Goal: Transaction & Acquisition: Purchase product/service

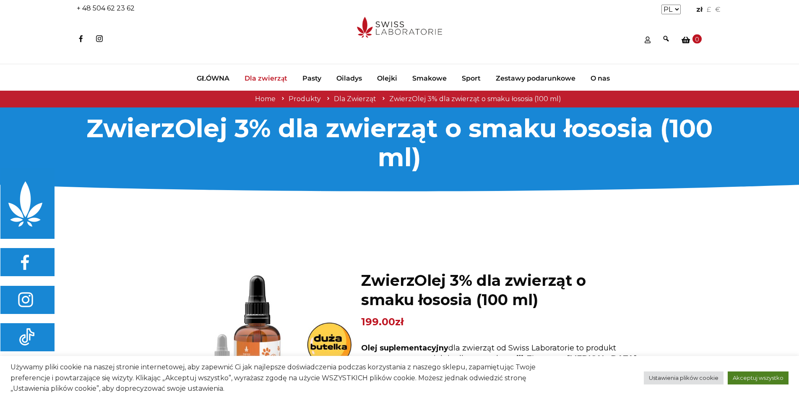
drag, startPoint x: 752, startPoint y: 377, endPoint x: 685, endPoint y: 301, distance: 101.7
click at [752, 377] on link "Akceptuj wszystko" at bounding box center [758, 377] width 61 height 13
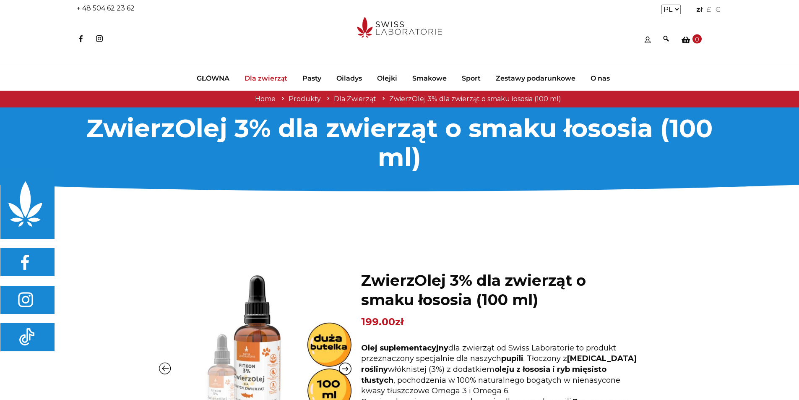
click at [264, 75] on span "Dla zwierząt" at bounding box center [266, 78] width 43 height 8
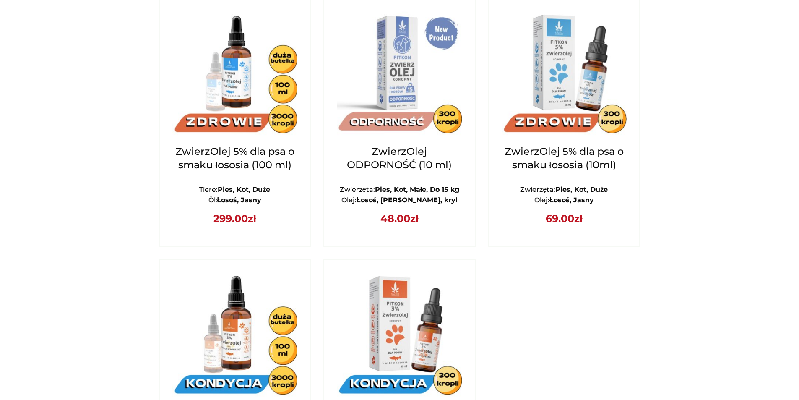
scroll to position [965, 0]
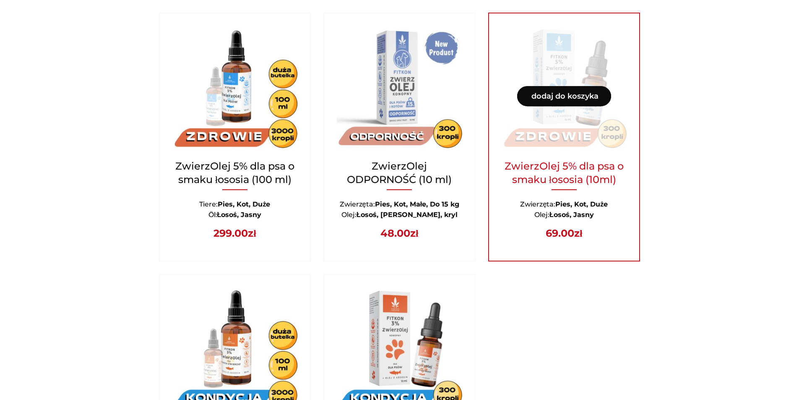
click at [593, 166] on h2 "ZwierzOlej 5% dla psa o smaku łososia (10ml)" at bounding box center [564, 177] width 125 height 37
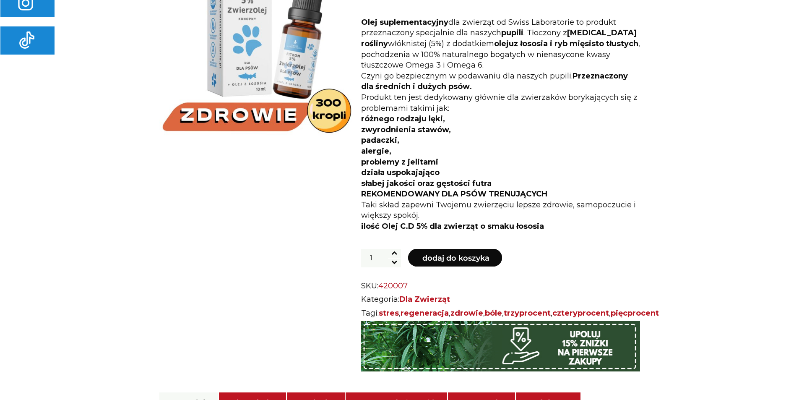
scroll to position [294, 0]
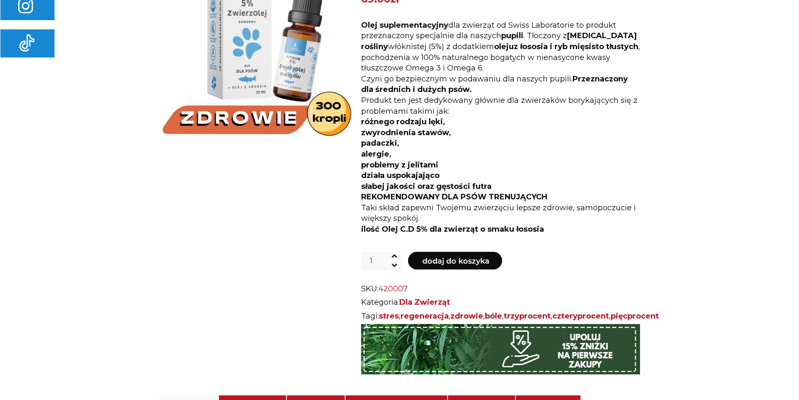
click at [398, 254] on span at bounding box center [394, 256] width 13 height 9
type input "2"
click at [447, 263] on button "Dodaj do koszyka" at bounding box center [455, 261] width 94 height 18
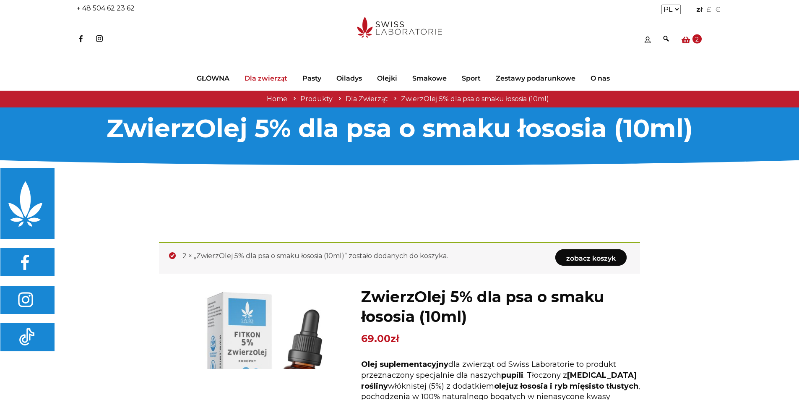
click at [686, 39] on icon at bounding box center [686, 40] width 8 height 8
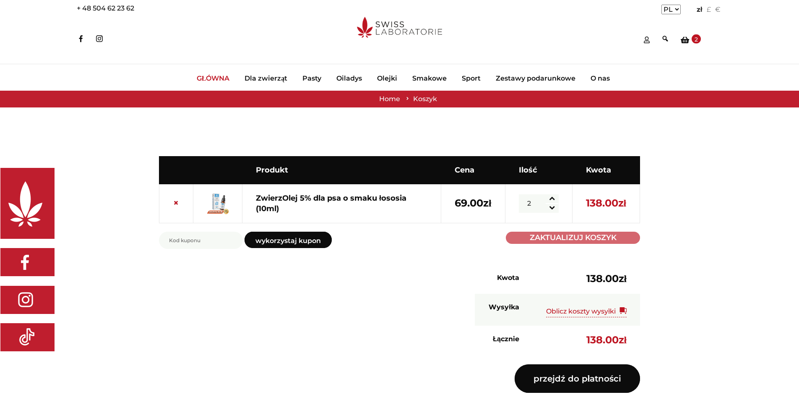
click at [210, 78] on span "GŁÓWNA" at bounding box center [213, 78] width 33 height 8
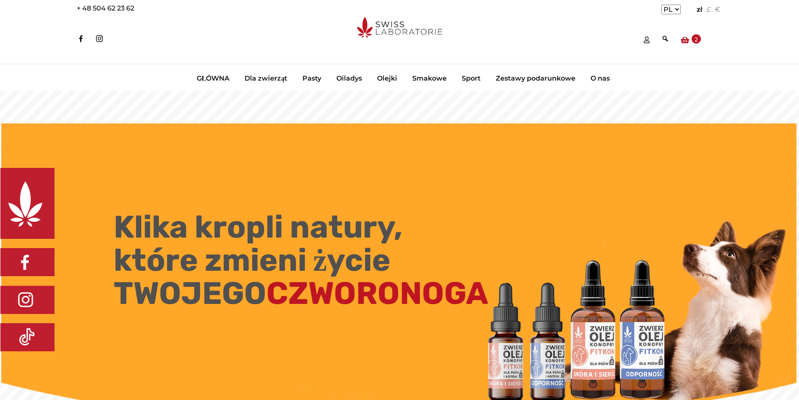
click at [688, 42] on icon at bounding box center [685, 40] width 8 height 8
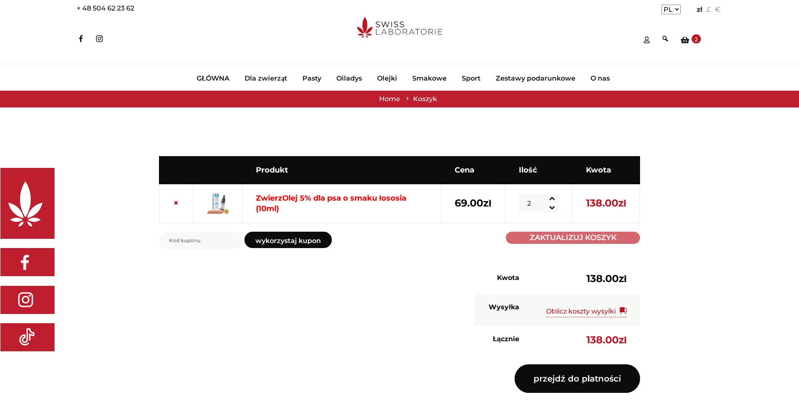
click at [296, 195] on link "ZwierzOlej 5% dla psa o smaku łososia (10ml)" at bounding box center [331, 203] width 151 height 20
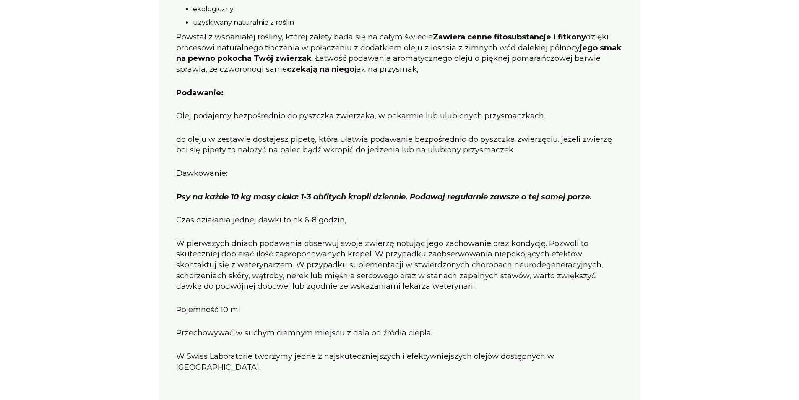
scroll to position [1049, 0]
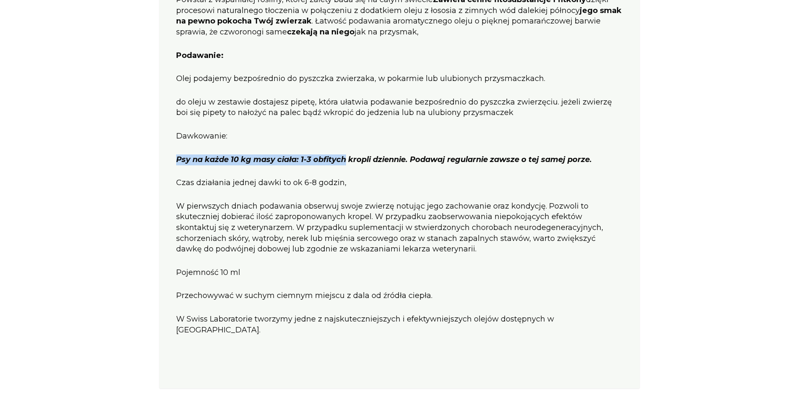
drag, startPoint x: 177, startPoint y: 172, endPoint x: 346, endPoint y: 175, distance: 168.7
click at [346, 164] on strong "Psy na każde 10 kg masy ciała: 1-3 obfitych kropli dziennie. Podawaj regularnie…" at bounding box center [384, 159] width 416 height 9
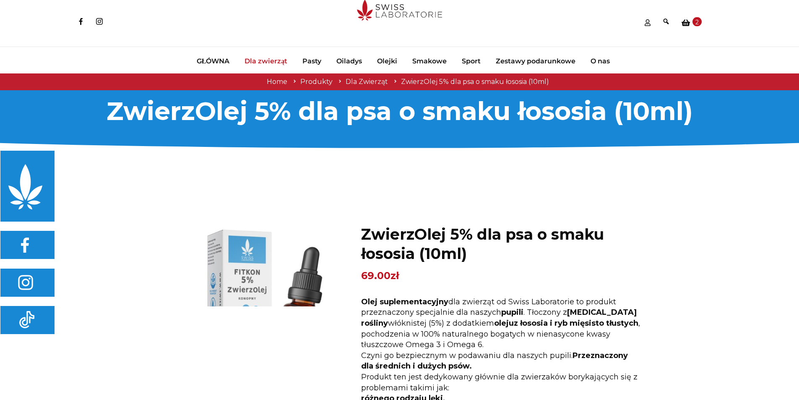
scroll to position [0, 0]
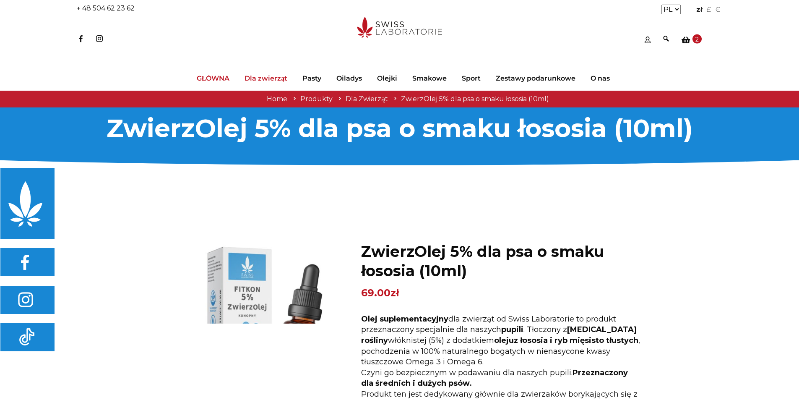
click at [205, 79] on span "GŁÓWNA" at bounding box center [213, 78] width 33 height 8
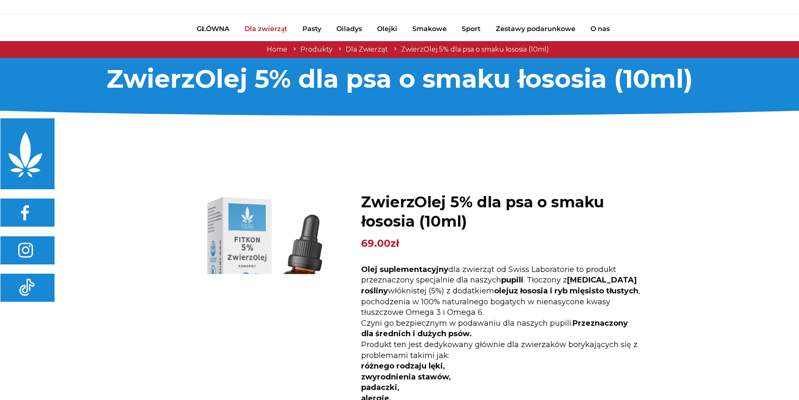
scroll to position [162, 0]
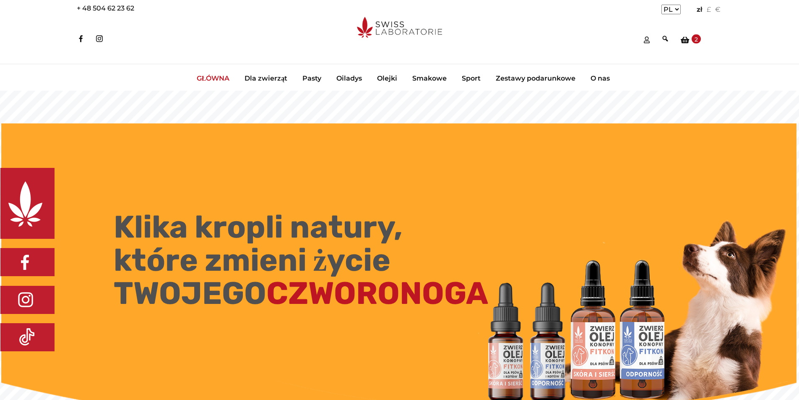
click at [207, 79] on span "GŁÓWNA" at bounding box center [213, 78] width 33 height 8
click at [692, 39] on span "2" at bounding box center [696, 38] width 9 height 9
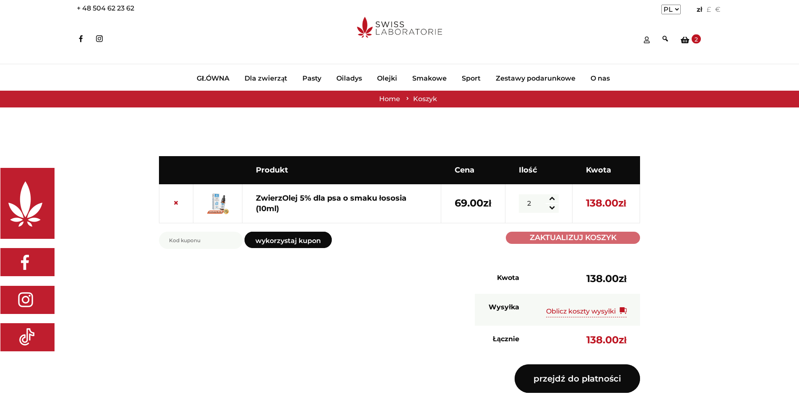
drag, startPoint x: 449, startPoint y: 34, endPoint x: 395, endPoint y: 31, distance: 54.2
click at [395, 31] on div at bounding box center [400, 40] width 646 height 47
click at [123, 143] on div "Usuń element Miniatura Produkt Cena Ilość Kwota × ZwierzOlej 5% dla psa o smaku…" at bounding box center [400, 279] width 646 height 342
click at [204, 78] on span "GŁÓWNA" at bounding box center [213, 78] width 33 height 8
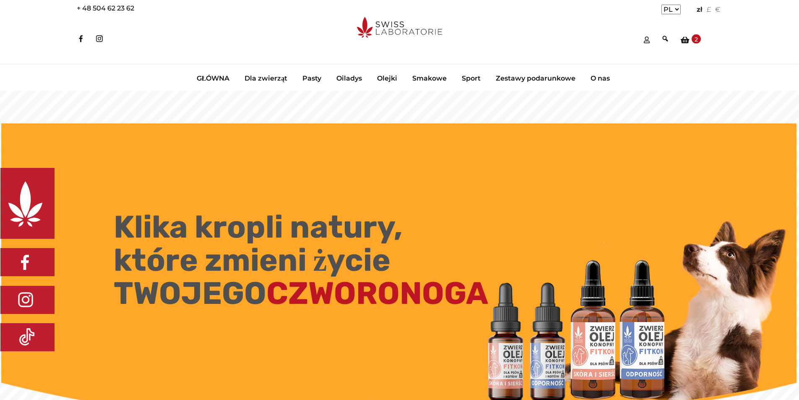
drag, startPoint x: 447, startPoint y: 29, endPoint x: 422, endPoint y: 29, distance: 24.8
click at [399, 30] on div at bounding box center [400, 40] width 646 height 47
drag, startPoint x: 407, startPoint y: 26, endPoint x: 138, endPoint y: 60, distance: 271.0
click at [138, 64] on div "× GŁÓWNA Dla zwierząt Pasty Oiladys Olejki Smakowe Sport Zestawy podarunkowe O …" at bounding box center [399, 77] width 799 height 26
click at [687, 40] on icon at bounding box center [685, 40] width 8 height 8
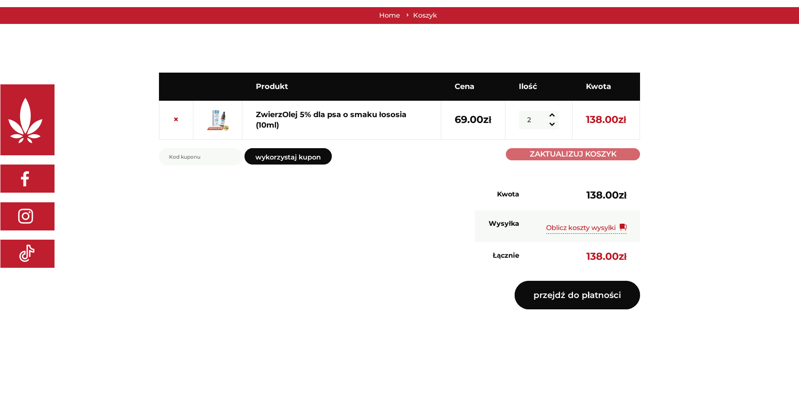
scroll to position [84, 0]
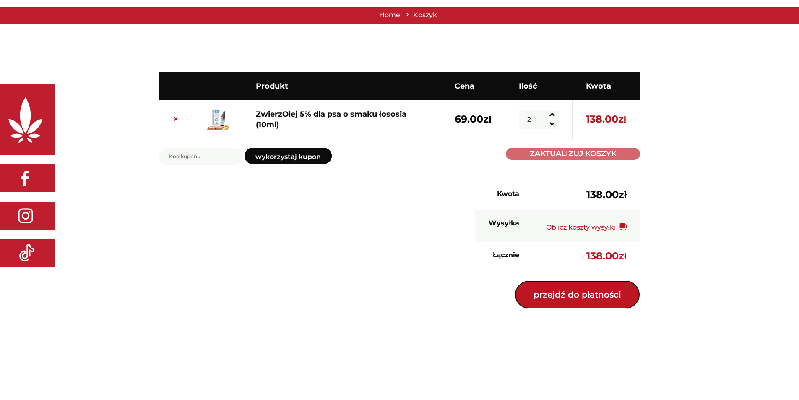
click at [613, 300] on link "Przejdź do płatności" at bounding box center [578, 294] width 126 height 29
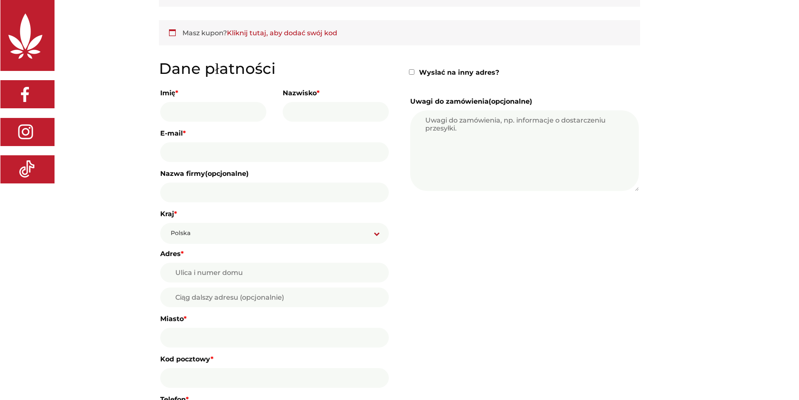
scroll to position [42, 0]
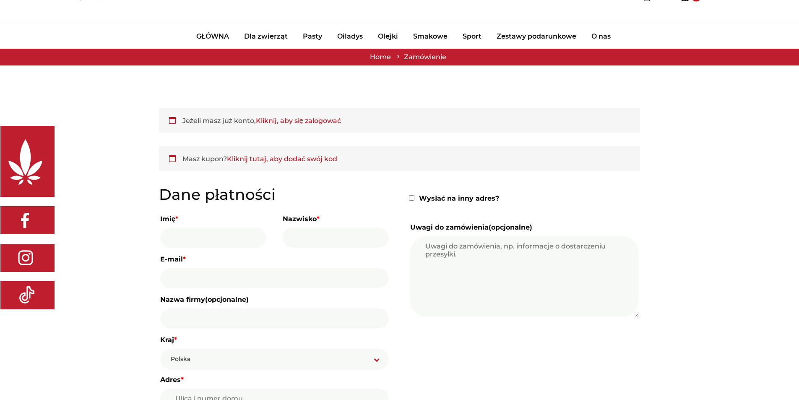
click at [228, 240] on input "Imię *" at bounding box center [213, 238] width 106 height 20
type input "[PERSON_NAME]"
click at [329, 241] on input "Nazwisko *" at bounding box center [336, 238] width 106 height 20
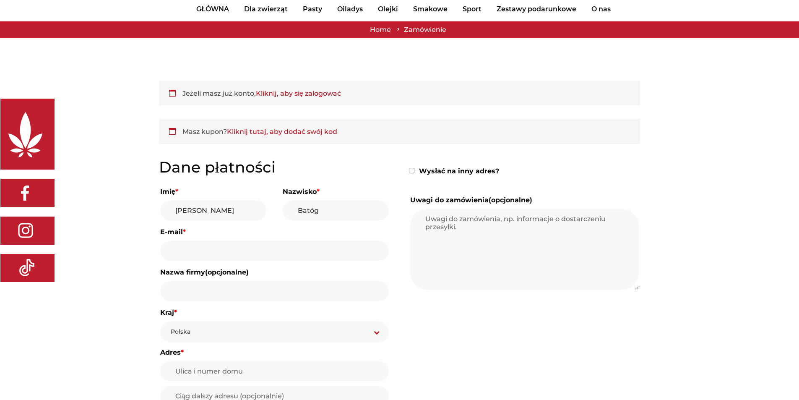
scroll to position [84, 0]
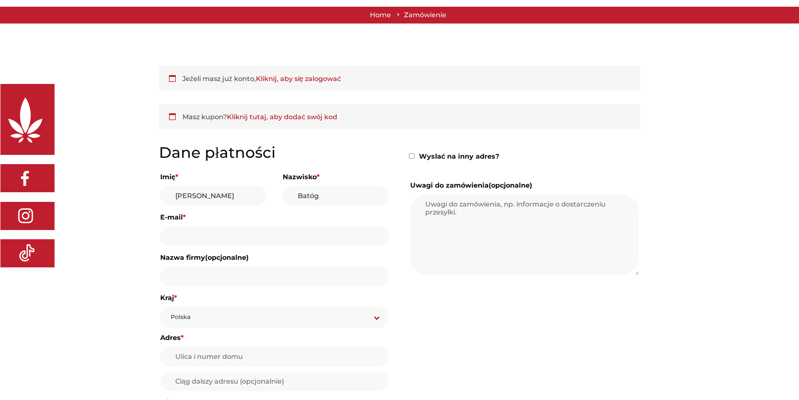
type input "Batóg"
click at [256, 237] on input "E-mail *" at bounding box center [274, 236] width 229 height 20
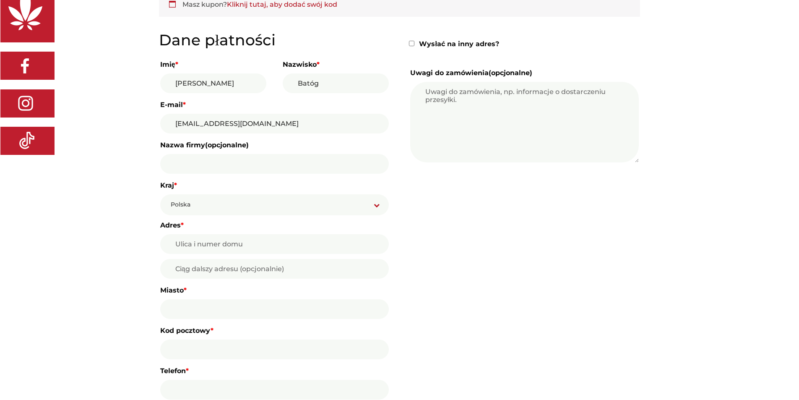
scroll to position [252, 0]
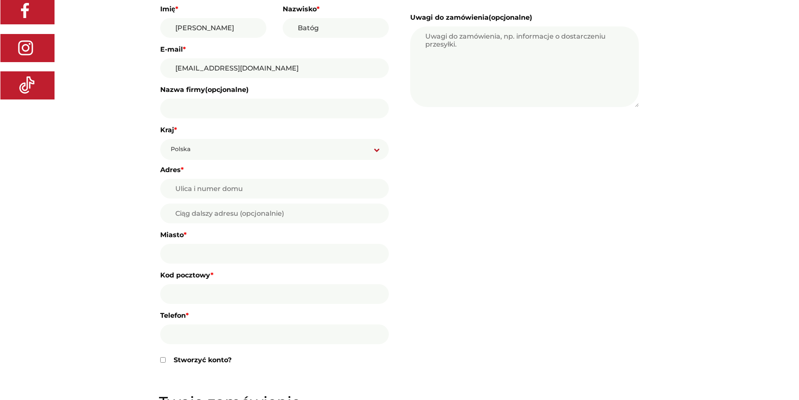
type input "ania.iza.g@inteia.pl"
click at [261, 189] on input "Adres *" at bounding box center [274, 189] width 229 height 20
click at [250, 221] on input "Ciąg dalszy adresu (opcjonalnie) (opcjonalne)" at bounding box center [274, 213] width 229 height 20
click at [256, 194] on input "H. Kołłataja" at bounding box center [274, 189] width 229 height 20
type input "H. Kołłataja 4/11"
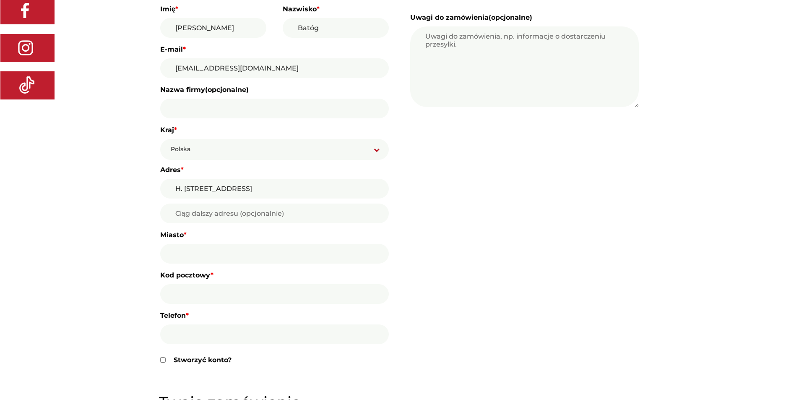
click at [247, 248] on input "Miasto *" at bounding box center [274, 254] width 229 height 20
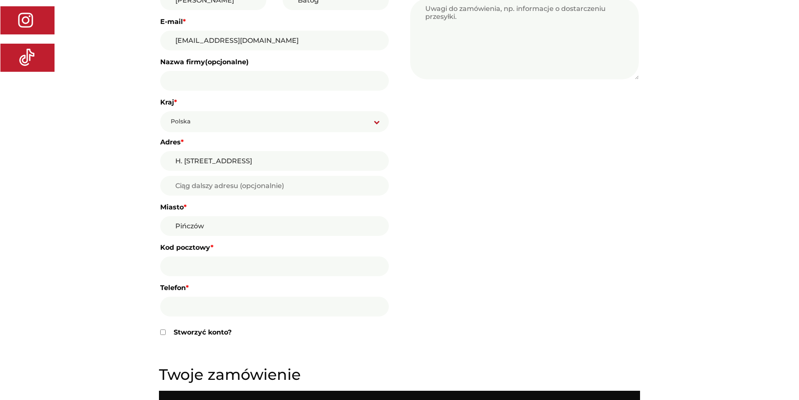
scroll to position [336, 0]
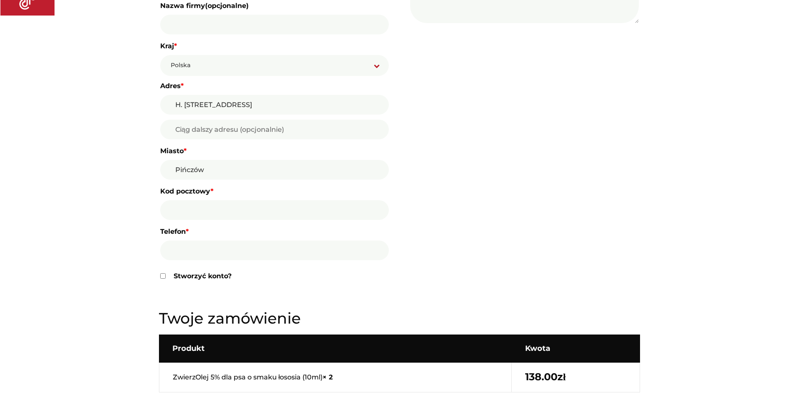
type input "Pińczów"
click at [276, 211] on input "Kod pocztowy *" at bounding box center [274, 210] width 229 height 20
type input "28-400"
click at [265, 258] on input "Telefon *" at bounding box center [274, 250] width 229 height 20
type input "6"
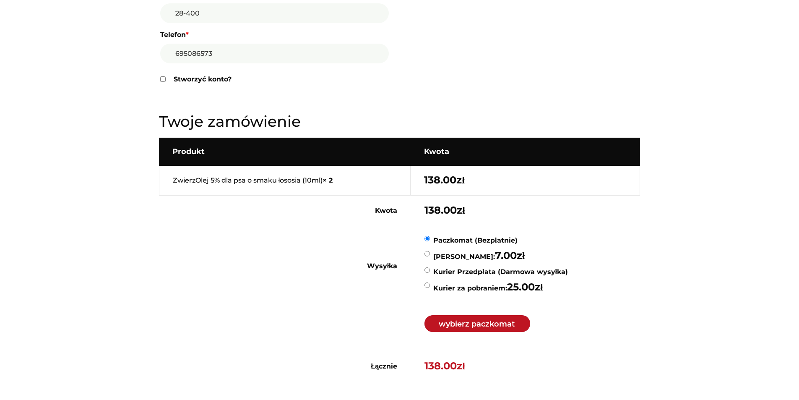
scroll to position [545, 0]
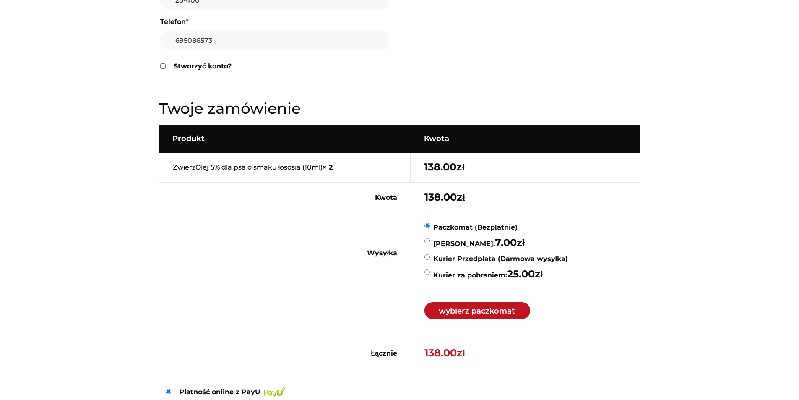
type input "695086573"
click at [430, 258] on input "Kurier Przedpłata (Darmowa wysyłka)" at bounding box center [427, 256] width 5 height 5
radio input "true"
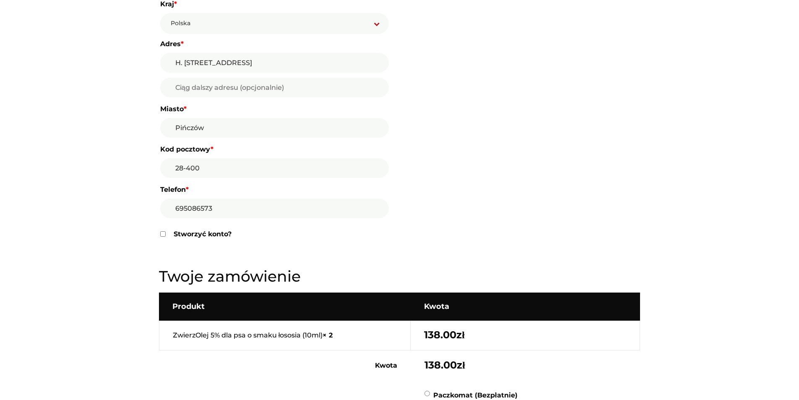
scroll to position [587, 0]
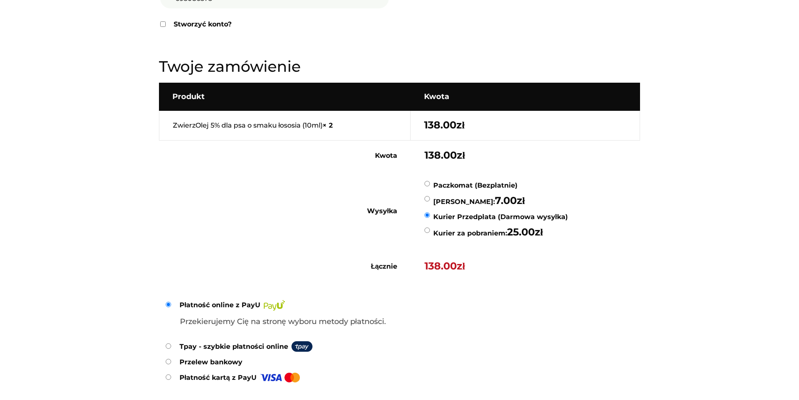
click at [485, 184] on label "Paczkomat (Bezpłatnie)" at bounding box center [475, 185] width 84 height 8
click at [430, 184] on input "Paczkomat (Bezpłatnie)" at bounding box center [427, 183] width 5 height 5
radio input "true"
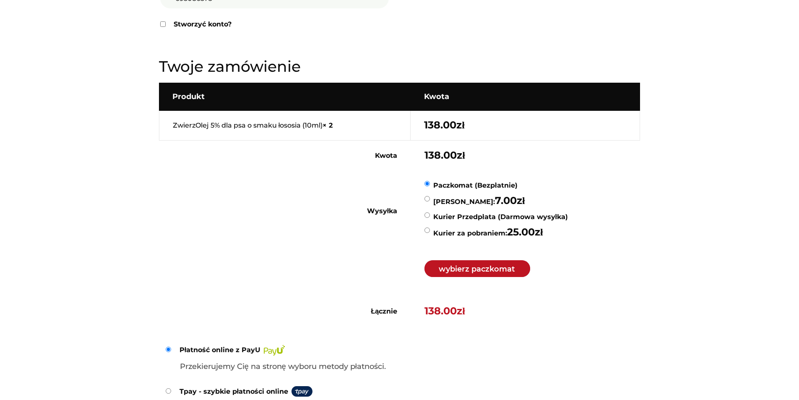
click at [519, 270] on button "Wybierz paczkomat" at bounding box center [478, 268] width 106 height 17
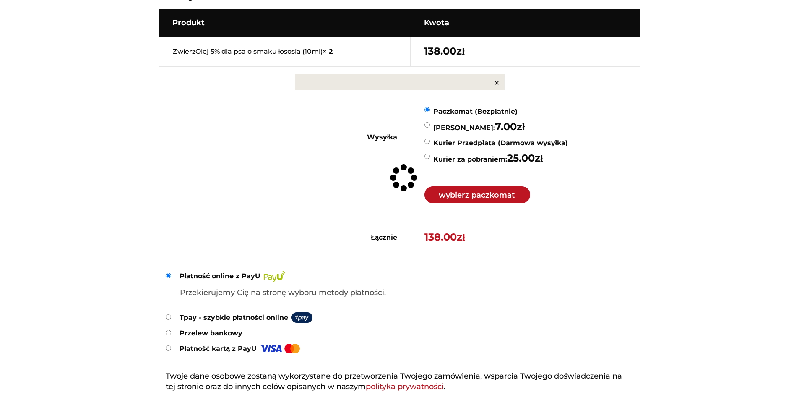
scroll to position [662, 0]
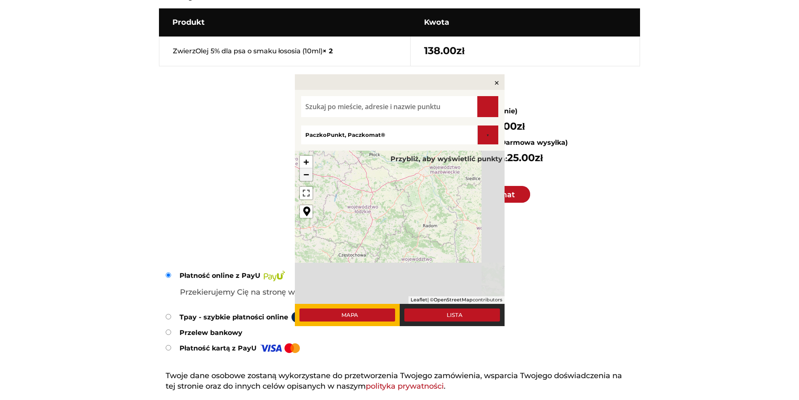
drag, startPoint x: 450, startPoint y: 262, endPoint x: 424, endPoint y: 202, distance: 65.0
click at [424, 202] on div "+ − Leaflet | © OpenStreetMap contributors Przybliż, aby wyświetlić punkty" at bounding box center [400, 227] width 210 height 153
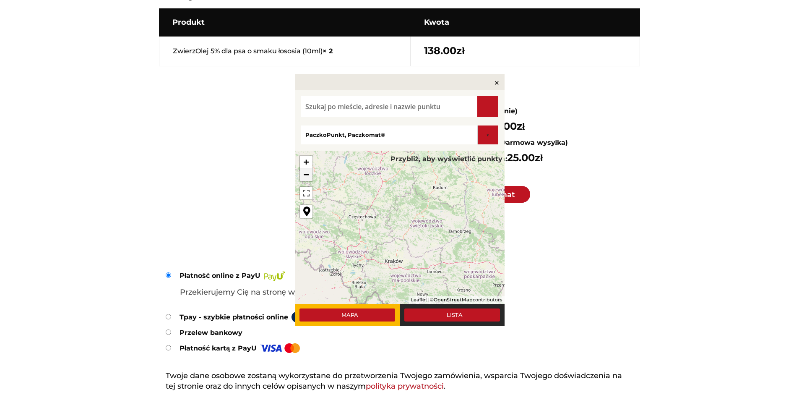
drag, startPoint x: 438, startPoint y: 242, endPoint x: 447, endPoint y: 212, distance: 30.9
click at [447, 212] on div "+ − Leaflet | © OpenStreetMap contributors Przybliż, aby wyświetlić punkty" at bounding box center [400, 227] width 210 height 153
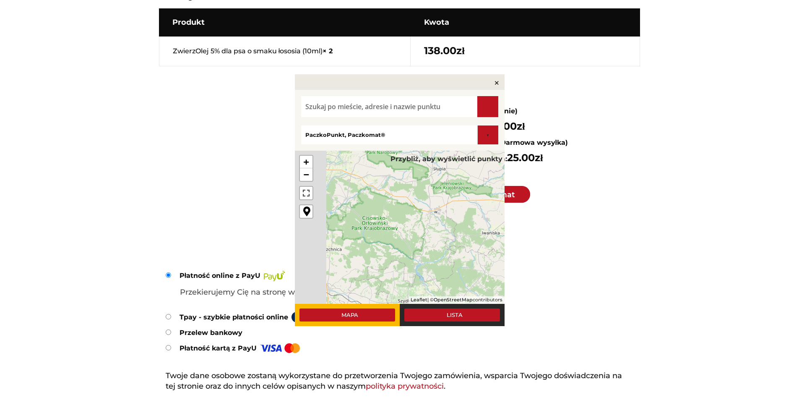
drag, startPoint x: 403, startPoint y: 204, endPoint x: 454, endPoint y: 255, distance: 72.4
click at [454, 255] on div "+ − Leaflet | © OpenStreetMap contributors Przybliż, aby wyświetlić punkty" at bounding box center [400, 227] width 210 height 153
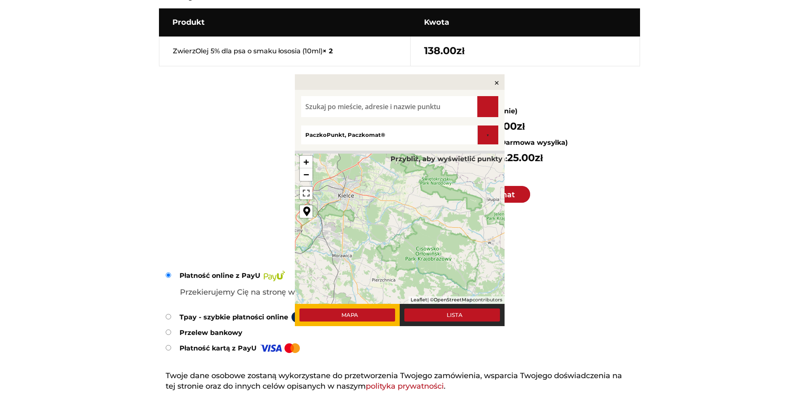
drag, startPoint x: 442, startPoint y: 235, endPoint x: 463, endPoint y: 245, distance: 23.1
click at [490, 259] on div "+ − Leaflet | © OpenStreetMap contributors Przybliż, aby wyświetlić punkty" at bounding box center [400, 227] width 210 height 153
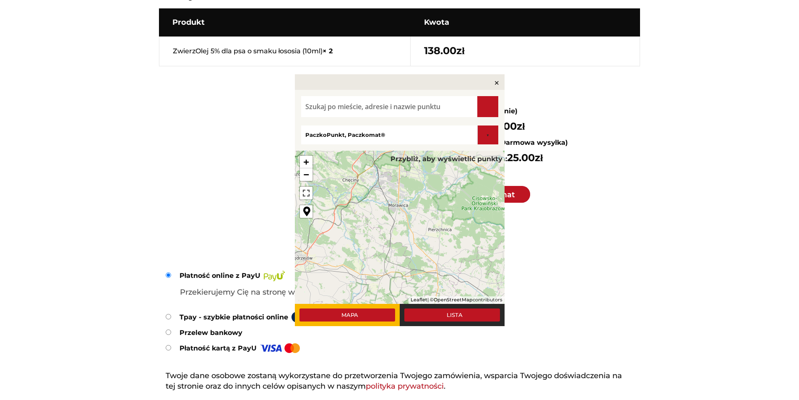
drag, startPoint x: 427, startPoint y: 237, endPoint x: 475, endPoint y: 179, distance: 75.6
click at [475, 179] on div "+ − Leaflet | © OpenStreetMap contributors Przybliż, aby wyświetlić punkty" at bounding box center [400, 227] width 210 height 153
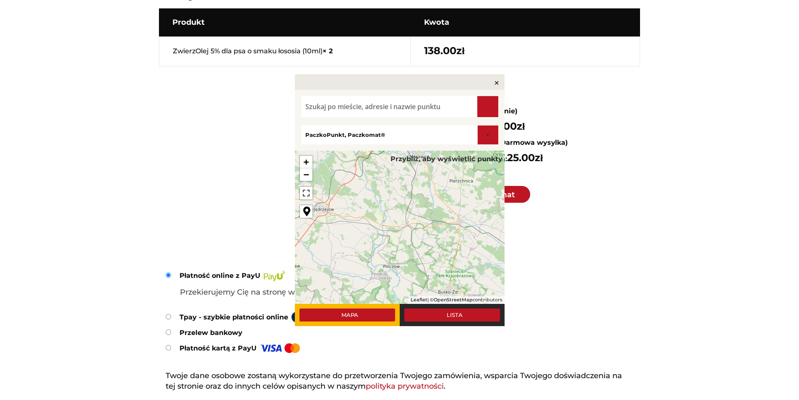
drag, startPoint x: 466, startPoint y: 232, endPoint x: 488, endPoint y: 181, distance: 55.8
click at [488, 181] on div "+ − Leaflet | © OpenStreetMap contributors Przybliż, aby wyświetlić punkty" at bounding box center [400, 227] width 210 height 153
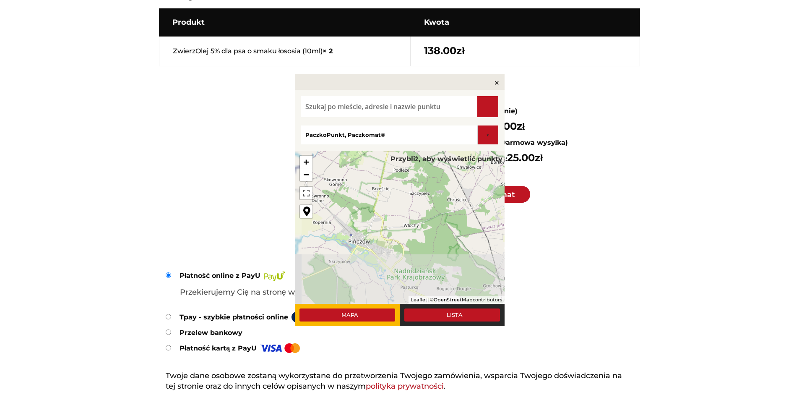
drag, startPoint x: 433, startPoint y: 218, endPoint x: 443, endPoint y: 199, distance: 21.4
click at [443, 199] on div "+ − Leaflet | © OpenStreetMap contributors Przybliż, aby wyświetlić punkty" at bounding box center [400, 227] width 210 height 153
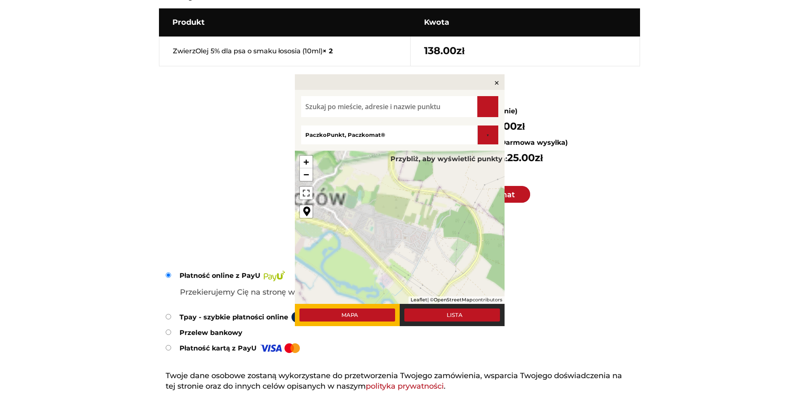
drag, startPoint x: 438, startPoint y: 189, endPoint x: 470, endPoint y: 167, distance: 39.2
click at [470, 167] on div "+ − Leaflet | © OpenStreetMap contributors Przybliż, aby wyświetlić punkty" at bounding box center [400, 227] width 210 height 153
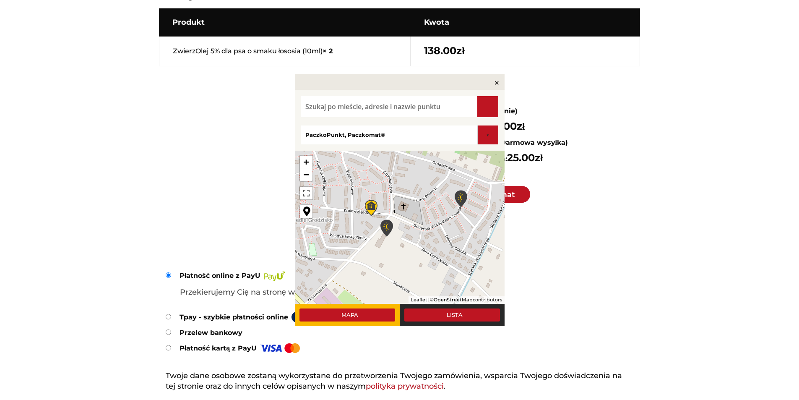
drag, startPoint x: 443, startPoint y: 241, endPoint x: 411, endPoint y: 227, distance: 35.0
click at [411, 227] on div "+ − Leaflet | © OpenStreetMap contributors Ładowanie..." at bounding box center [400, 227] width 210 height 153
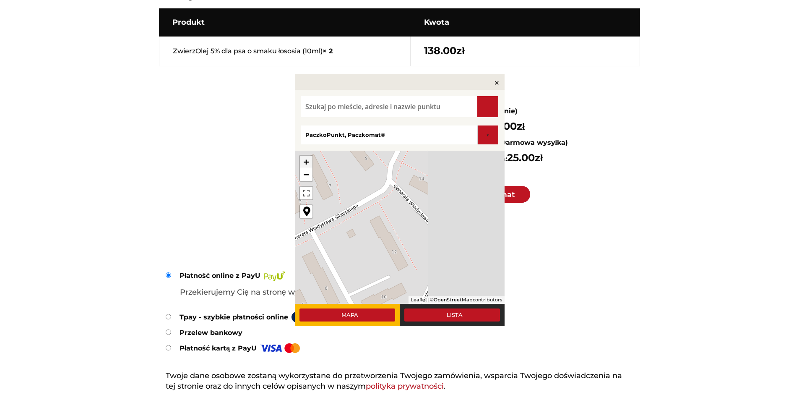
drag, startPoint x: 446, startPoint y: 193, endPoint x: 285, endPoint y: 203, distance: 160.6
click at [270, 208] on div "✕ parcel_send parcel_collect parcel_reverse_return_send standard_letter_collect…" at bounding box center [399, 200] width 799 height 400
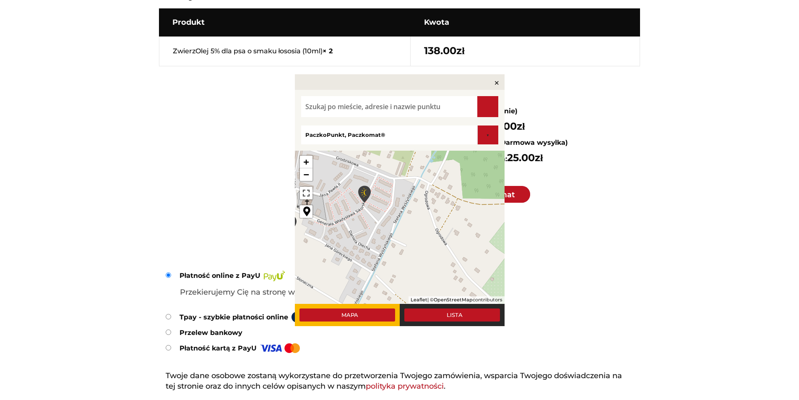
drag, startPoint x: 417, startPoint y: 229, endPoint x: 394, endPoint y: 247, distance: 28.7
click at [394, 248] on div "+ − Leaflet | © OpenStreetMap contributors Ładowanie..." at bounding box center [400, 227] width 210 height 153
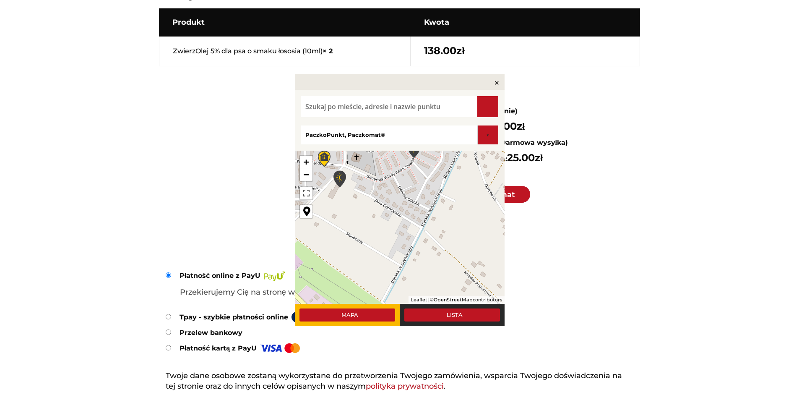
drag, startPoint x: 404, startPoint y: 191, endPoint x: 405, endPoint y: 140, distance: 51.6
click at [405, 140] on div "parcel_send parcel_collect parcel_reverse_return_send standard_letter_collect s…" at bounding box center [400, 208] width 210 height 236
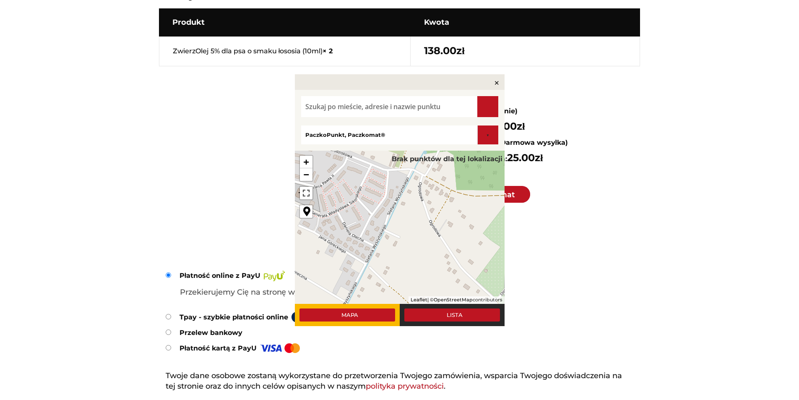
drag, startPoint x: 455, startPoint y: 223, endPoint x: 450, endPoint y: 267, distance: 43.9
click at [450, 268] on div "+ − Leaflet | © OpenStreetMap contributors Brak punktów dla tej lokalizacji" at bounding box center [400, 227] width 210 height 153
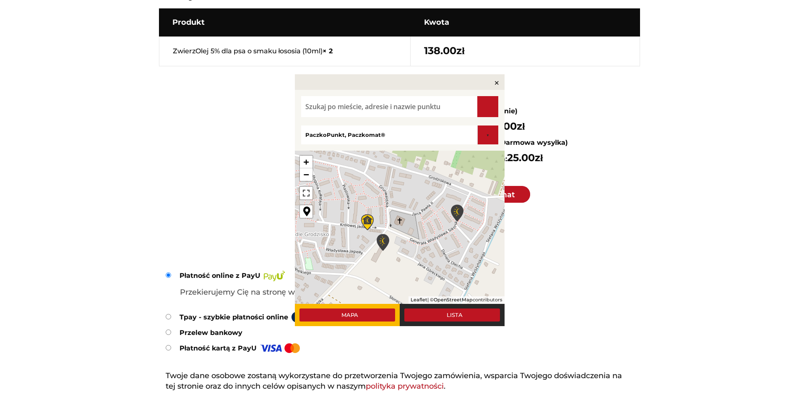
drag, startPoint x: 412, startPoint y: 247, endPoint x: 487, endPoint y: 263, distance: 77.3
click at [487, 263] on div "+ − Leaflet | © OpenStreetMap contributors Ładowanie..." at bounding box center [400, 227] width 210 height 153
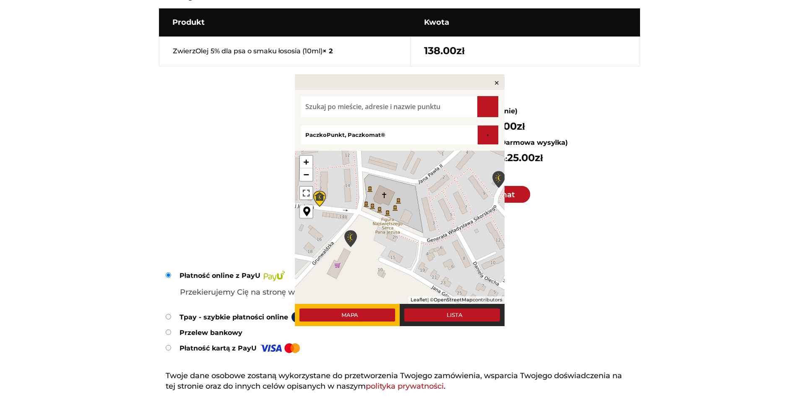
click at [353, 238] on img at bounding box center [350, 238] width 13 height 21
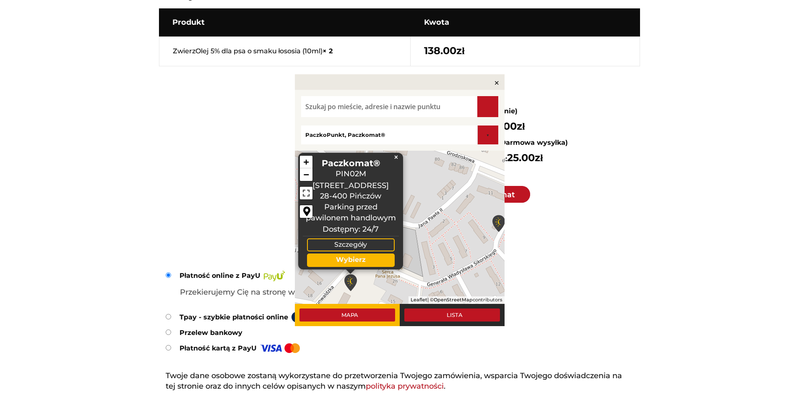
click at [399, 159] on link "×" at bounding box center [398, 157] width 8 height 9
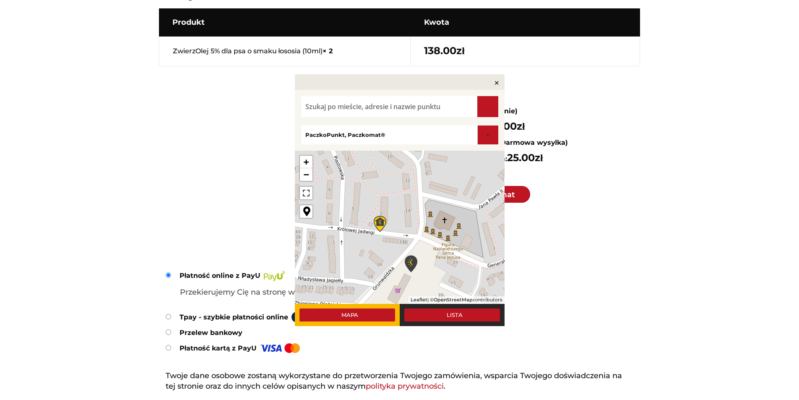
drag, startPoint x: 406, startPoint y: 237, endPoint x: 460, endPoint y: 219, distance: 56.5
click at [470, 218] on div "+ − Leaflet | © OpenStreetMap contributors Ładowanie..." at bounding box center [400, 227] width 210 height 153
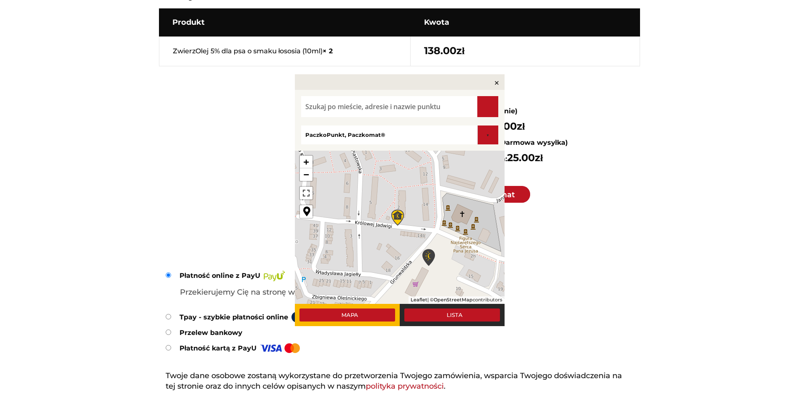
click at [404, 219] on div "+ − Leaflet | © OpenStreetMap contributors Ładowanie..." at bounding box center [400, 227] width 210 height 153
click at [398, 217] on img at bounding box center [397, 217] width 13 height 21
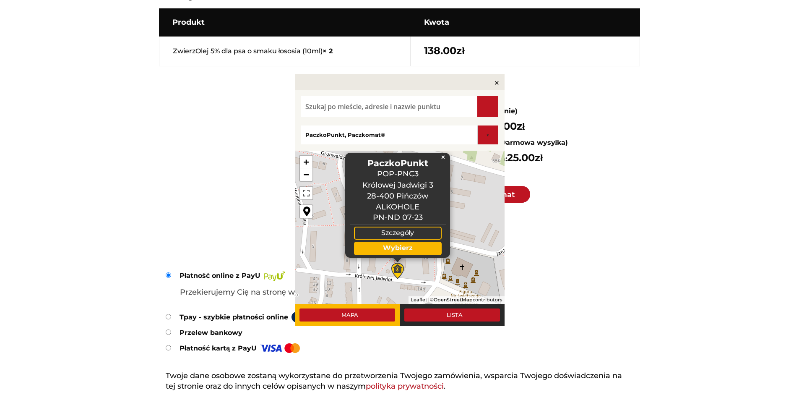
click at [402, 248] on link "Wybierz" at bounding box center [398, 248] width 88 height 13
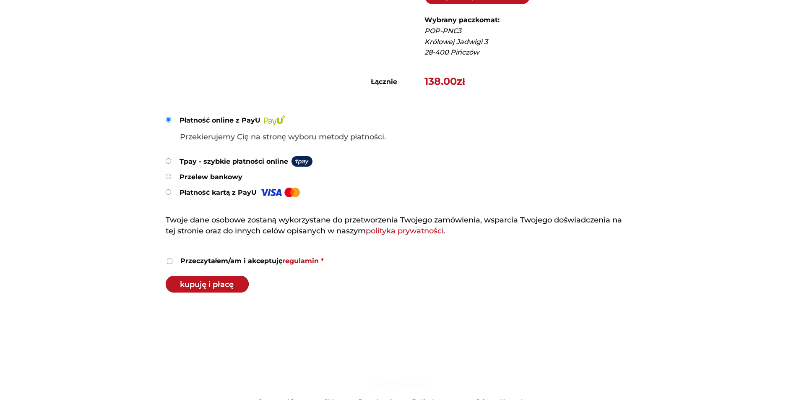
scroll to position [871, 0]
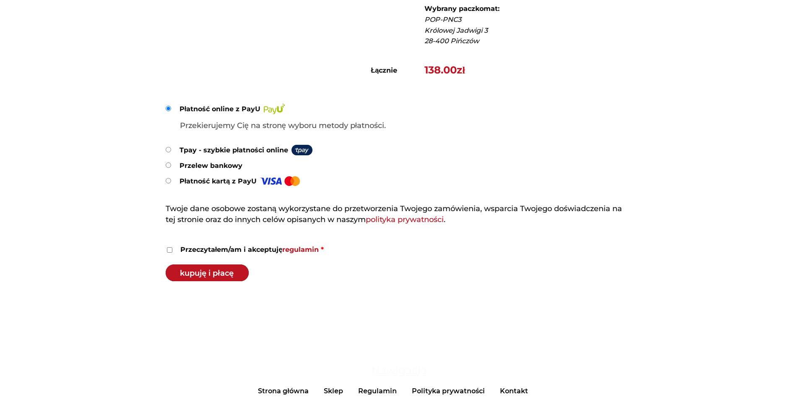
click at [172, 253] on label "Przeczytałem/am i akceptuję regulamin *" at bounding box center [400, 249] width 466 height 13
click at [172, 253] on input "Przeczytałem/am i akceptuję regulamin *" at bounding box center [169, 249] width 5 height 5
checkbox input "true"
click at [187, 269] on button "Kupuję i płacę" at bounding box center [207, 272] width 83 height 17
